Goal: Navigation & Orientation: Understand site structure

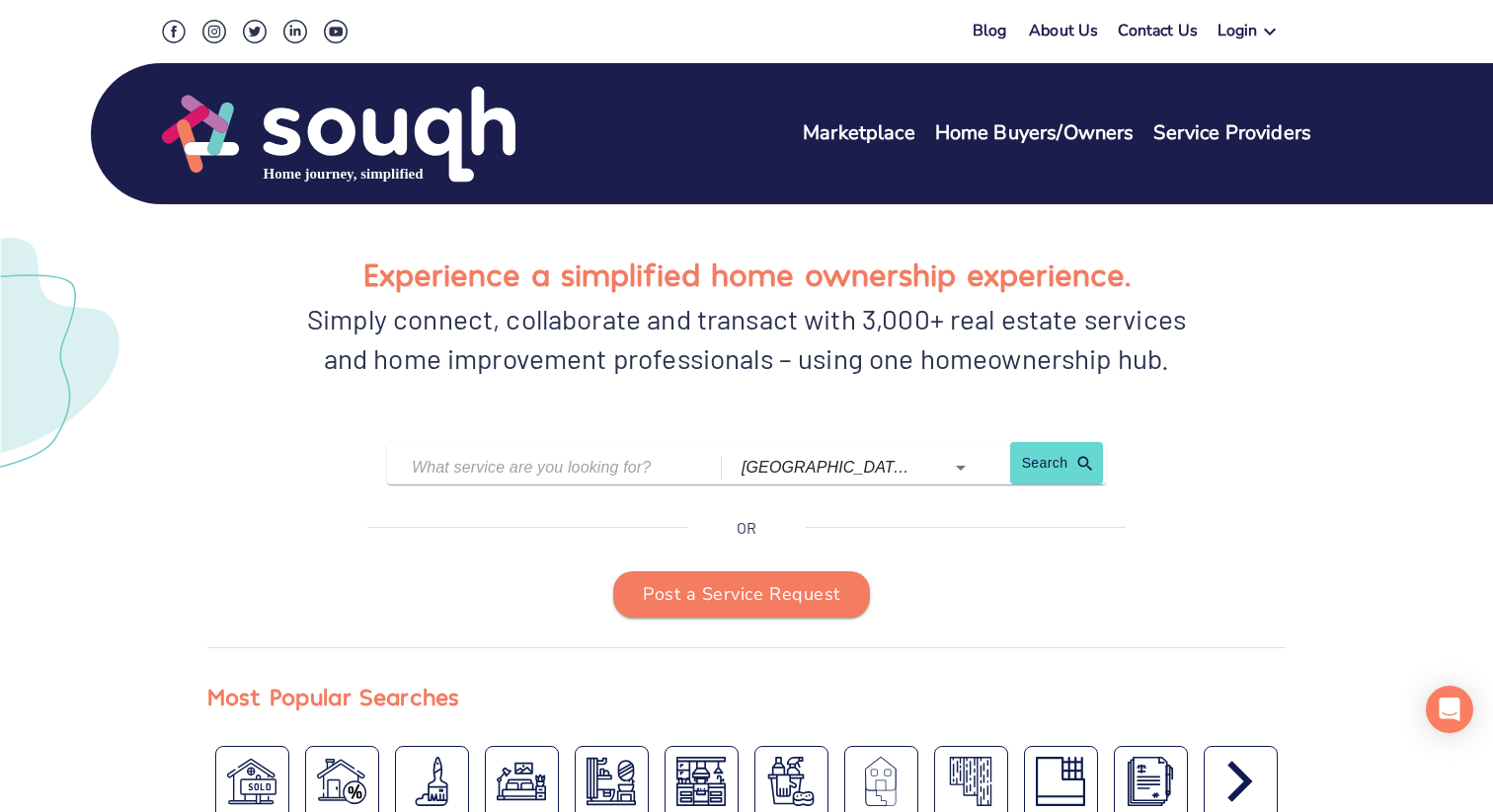
click at [1175, 32] on link "Contact Us" at bounding box center [1157, 34] width 80 height 29
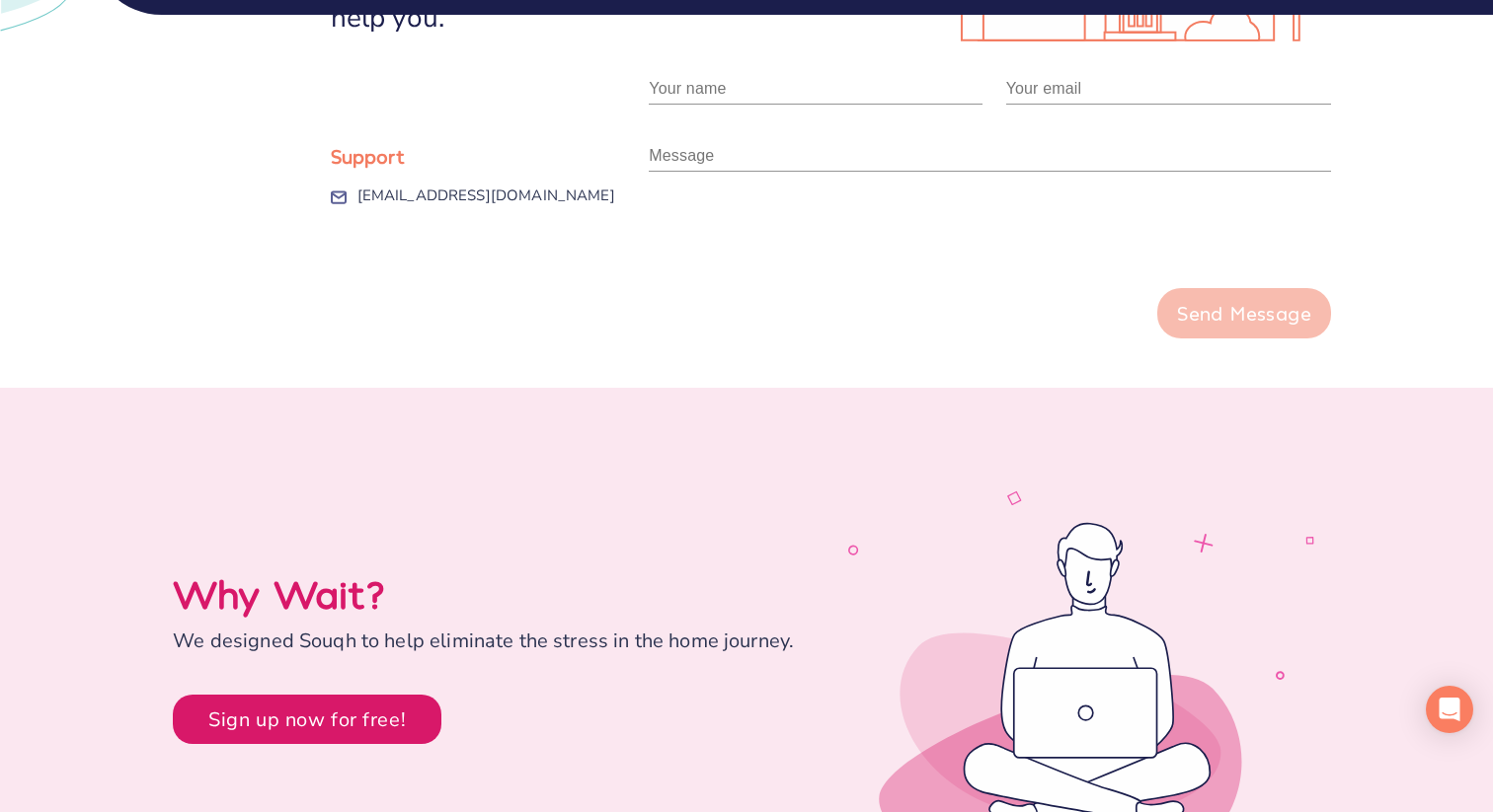
scroll to position [1051, 0]
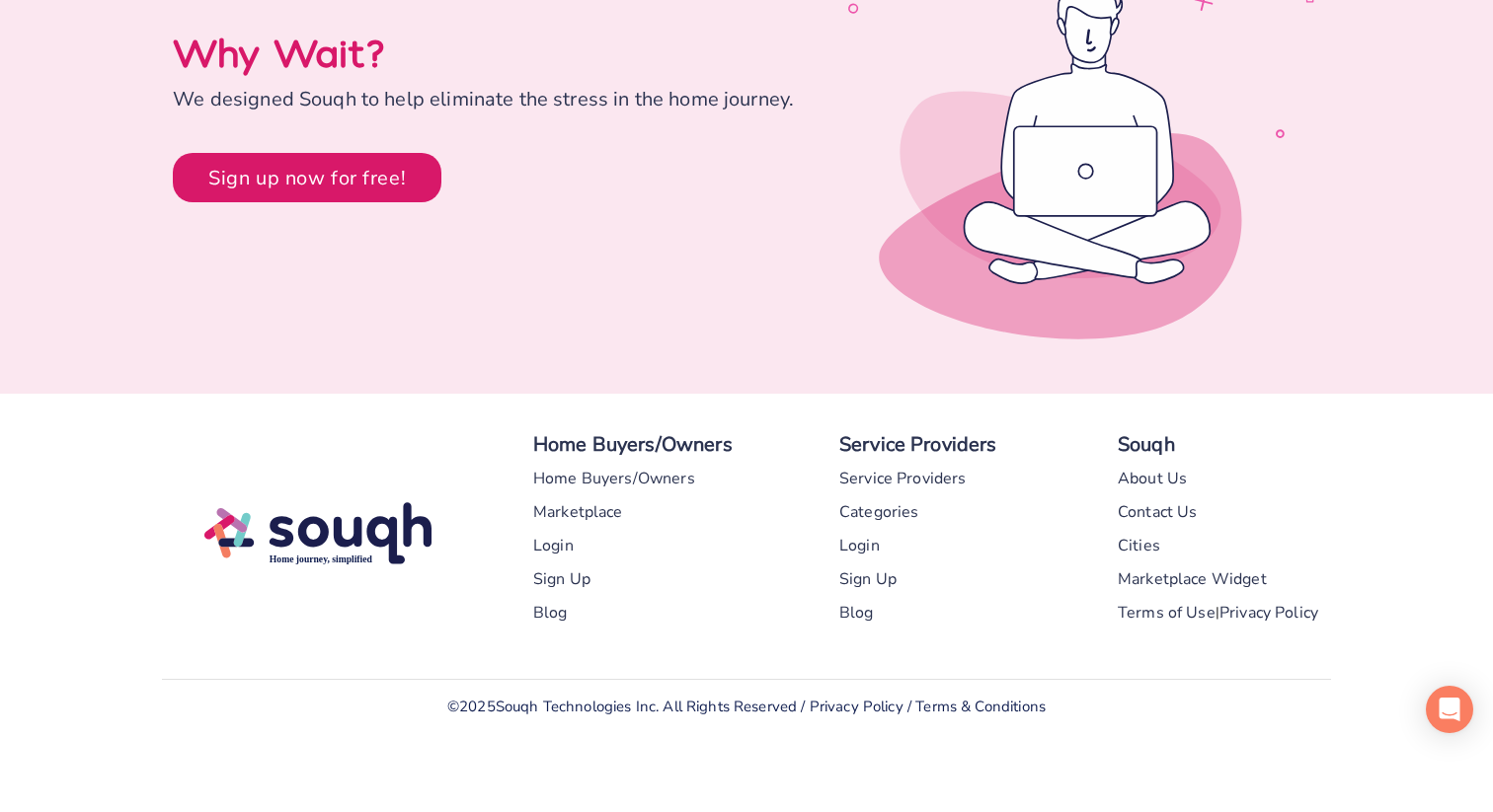
click at [1147, 483] on div "About Us" at bounding box center [1152, 479] width 69 height 34
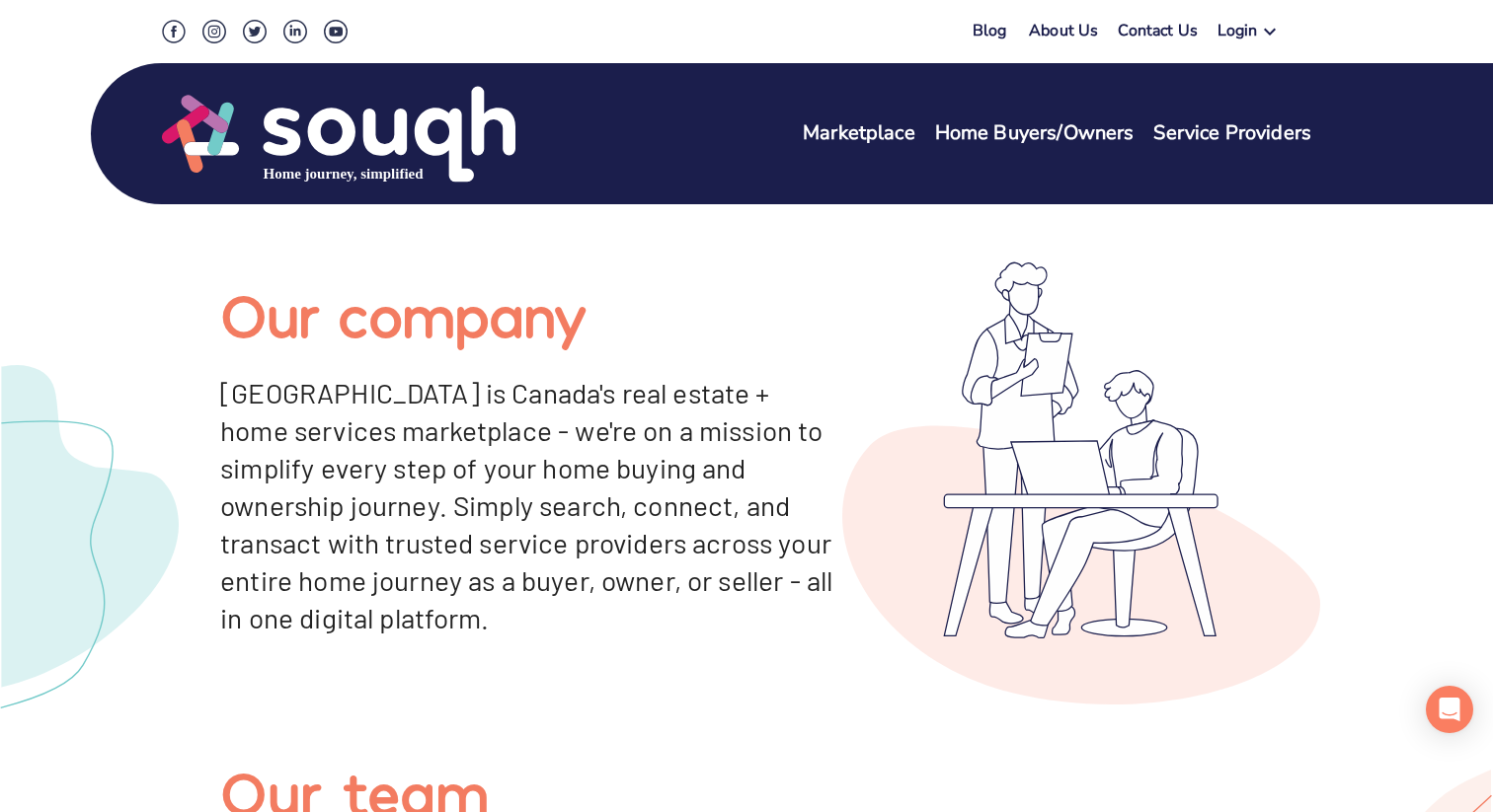
click at [1069, 20] on link "About Us" at bounding box center [1064, 34] width 69 height 29
click at [1068, 44] on link "About Us" at bounding box center [1064, 34] width 69 height 29
click at [1179, 39] on link "Contact Us" at bounding box center [1157, 34] width 80 height 29
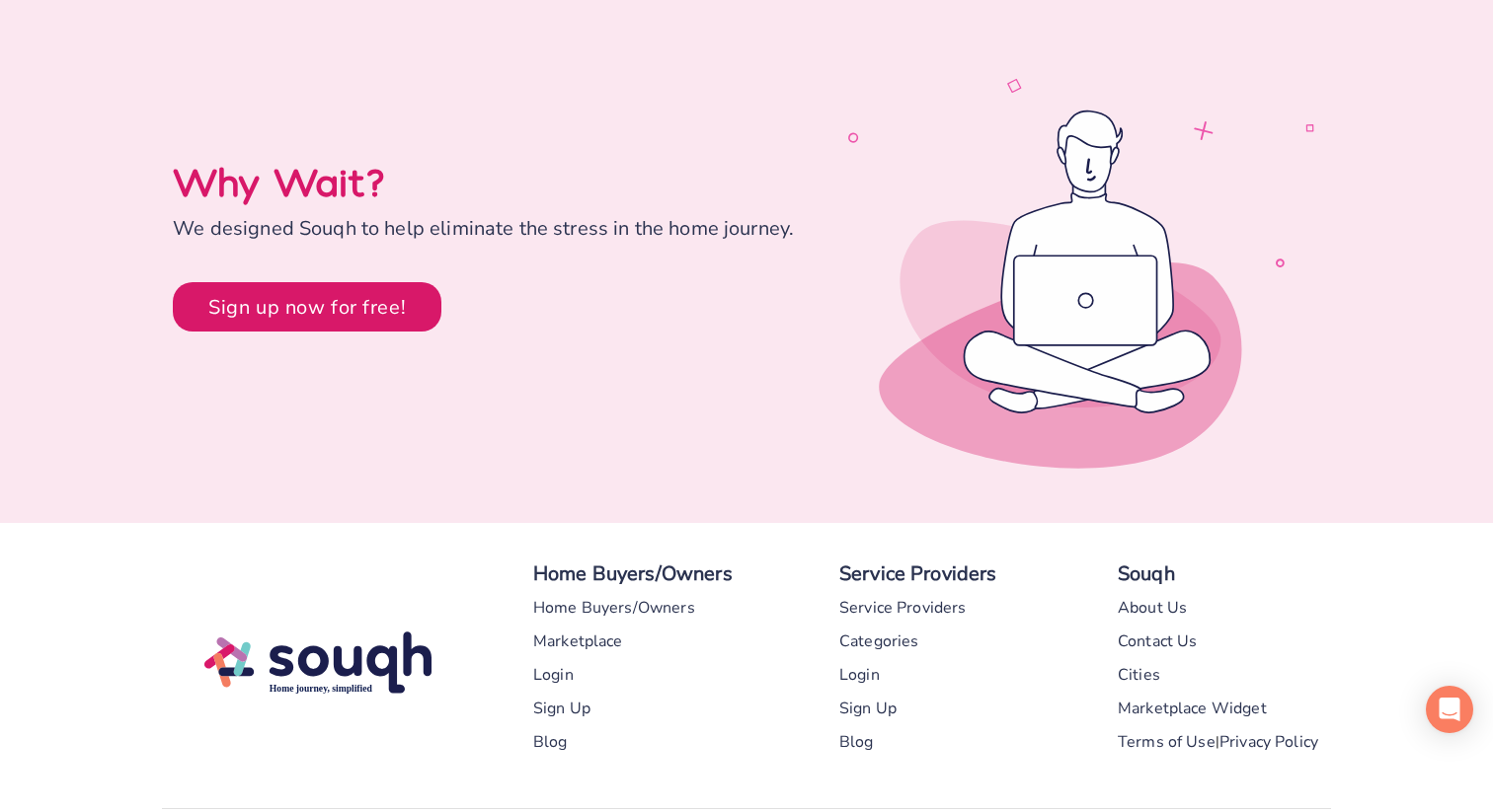
scroll to position [1051, 0]
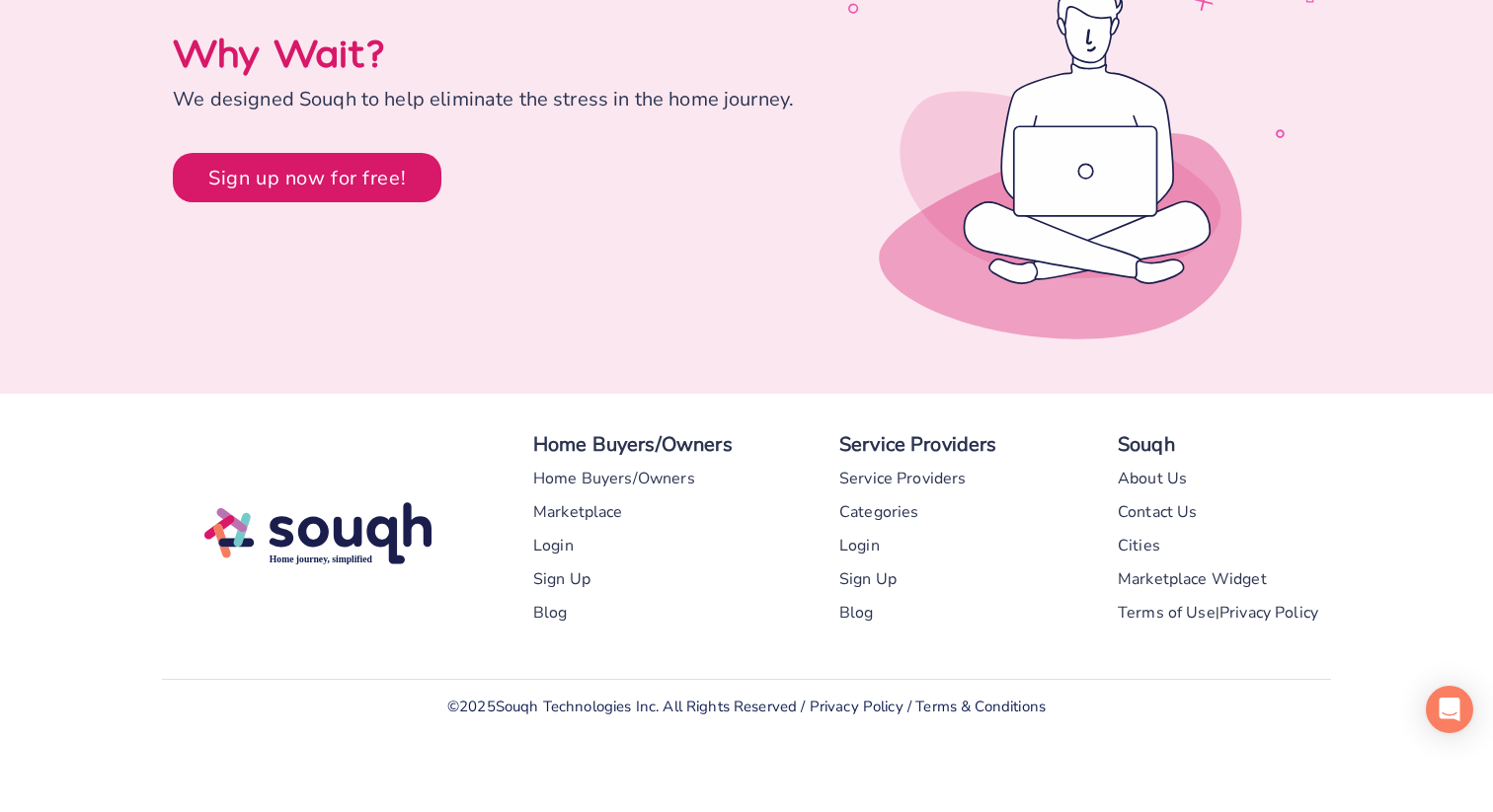
click at [1145, 545] on div "Cities" at bounding box center [1138, 546] width 43 height 34
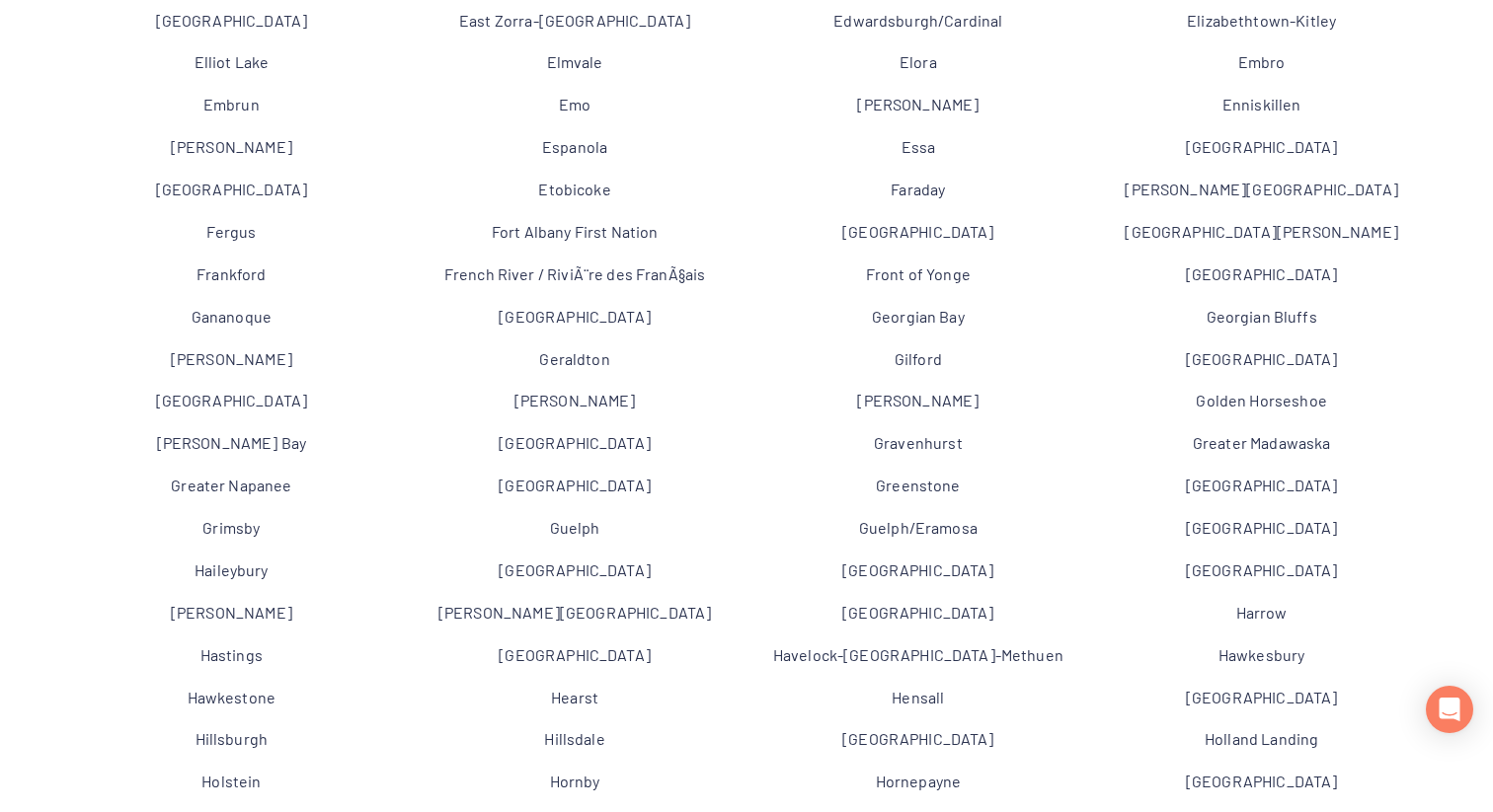
scroll to position [10588, 0]
